Goal: Task Accomplishment & Management: Manage account settings

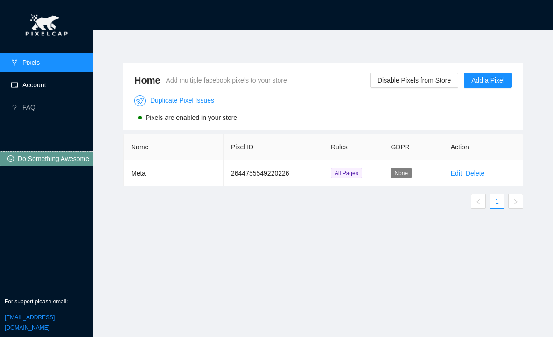
click at [46, 81] on link "Account" at bounding box center [34, 84] width 24 height 7
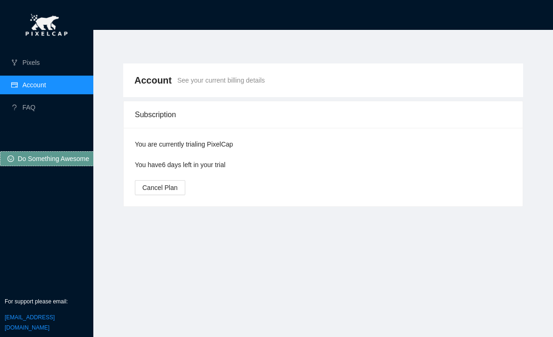
click at [36, 72] on ul "Pixels Account FAQ" at bounding box center [46, 84] width 93 height 67
click at [37, 65] on link "Pixels" at bounding box center [30, 62] width 17 height 7
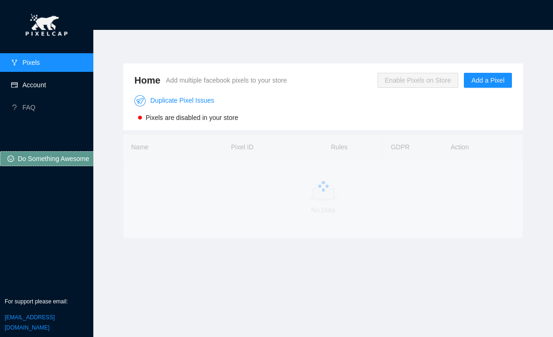
click at [46, 84] on link "Account" at bounding box center [34, 84] width 24 height 7
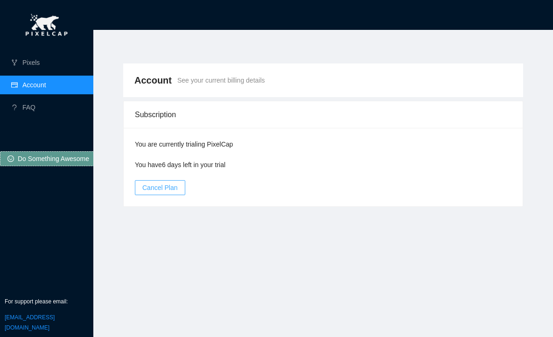
click at [162, 188] on span "Cancel Plan" at bounding box center [159, 188] width 35 height 10
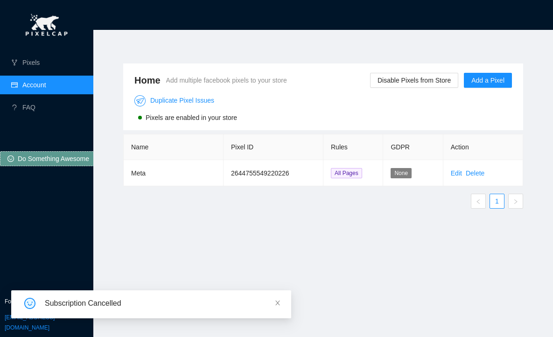
click at [46, 82] on link "Account" at bounding box center [34, 84] width 24 height 7
